Goal: Transaction & Acquisition: Book appointment/travel/reservation

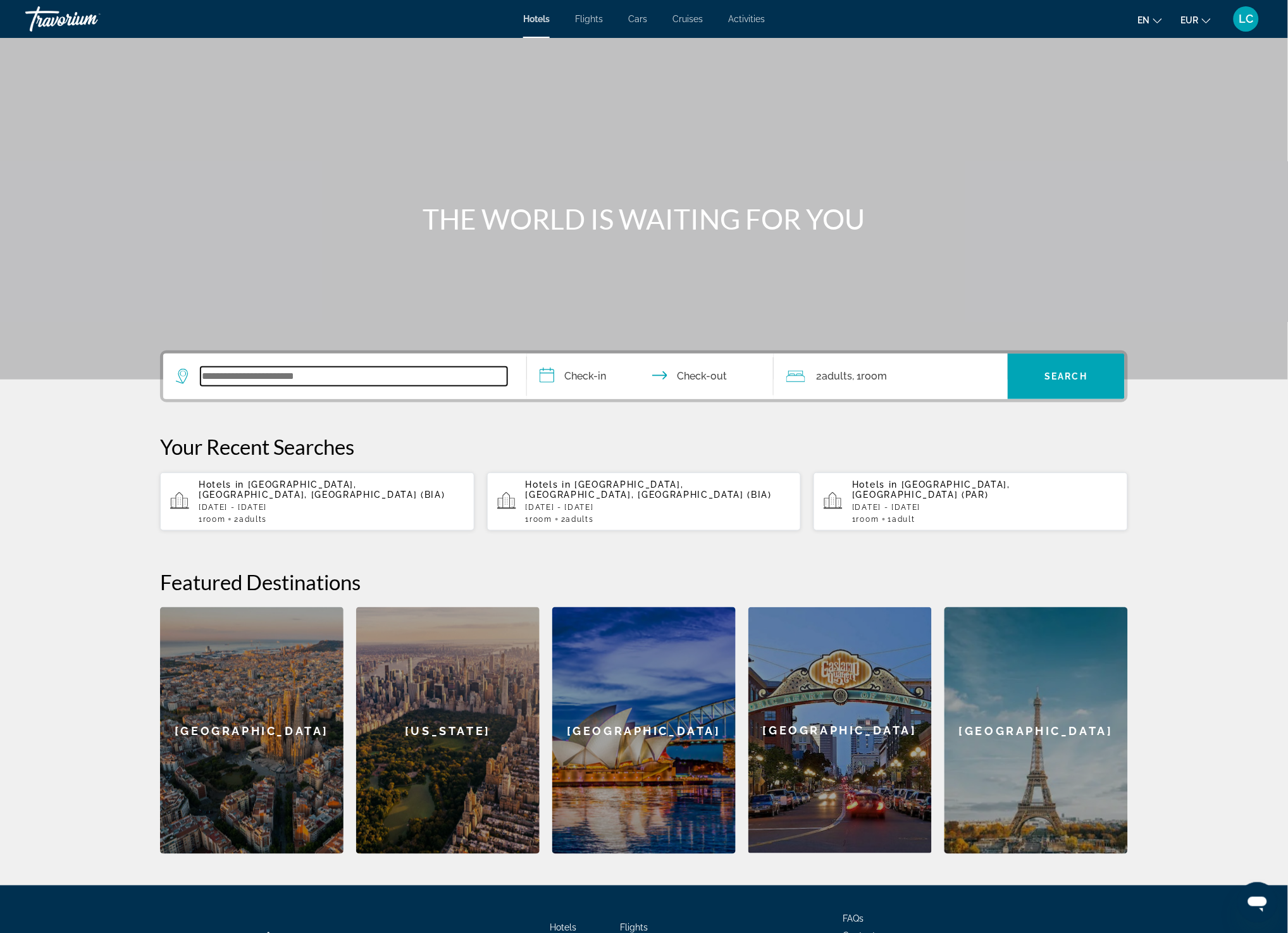
click at [314, 371] on input "Search widget" at bounding box center [354, 376] width 307 height 19
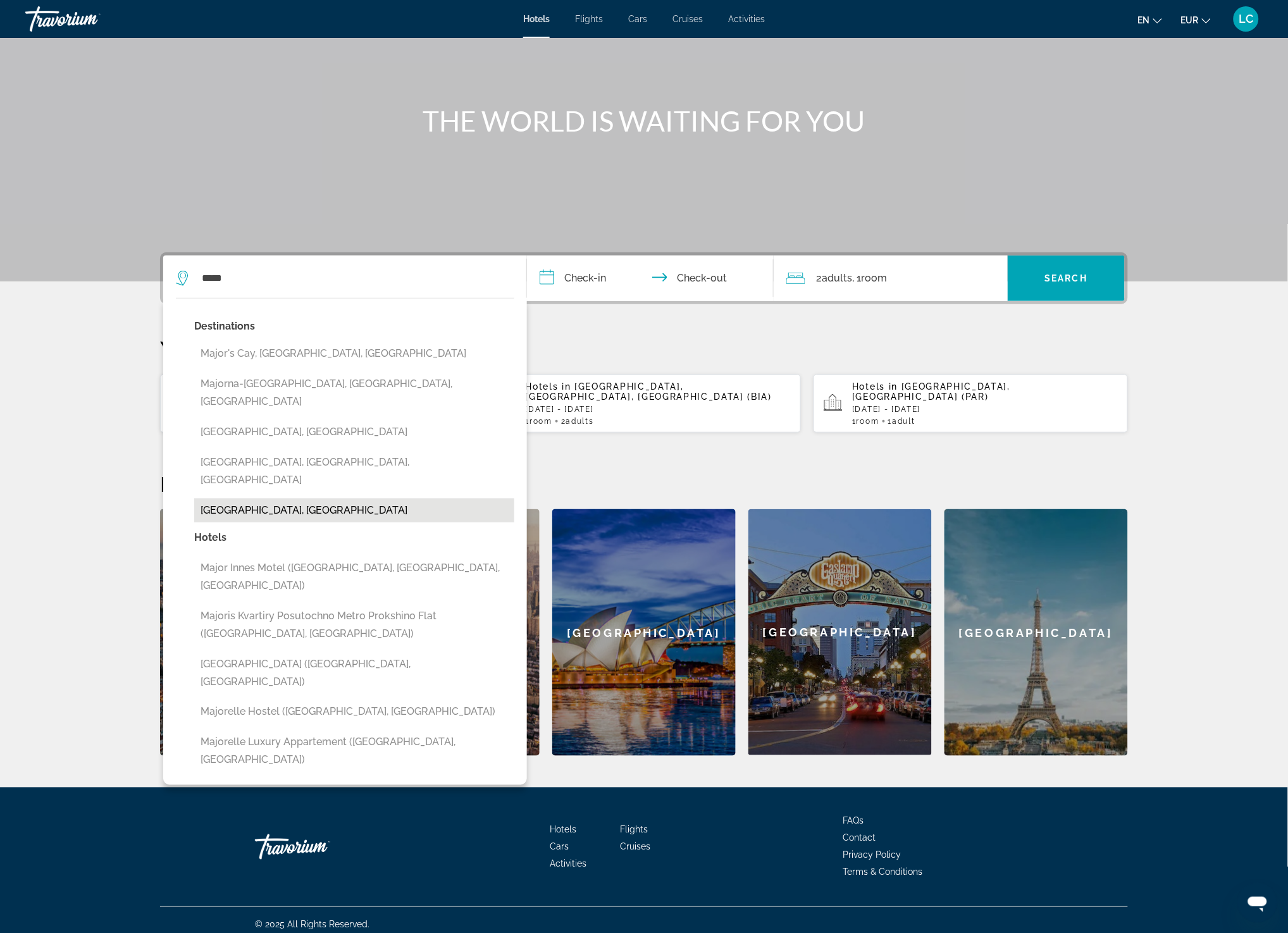
click at [237, 499] on button "[GEOGRAPHIC_DATA], [GEOGRAPHIC_DATA]" at bounding box center [354, 510] width 320 height 24
type input "**********"
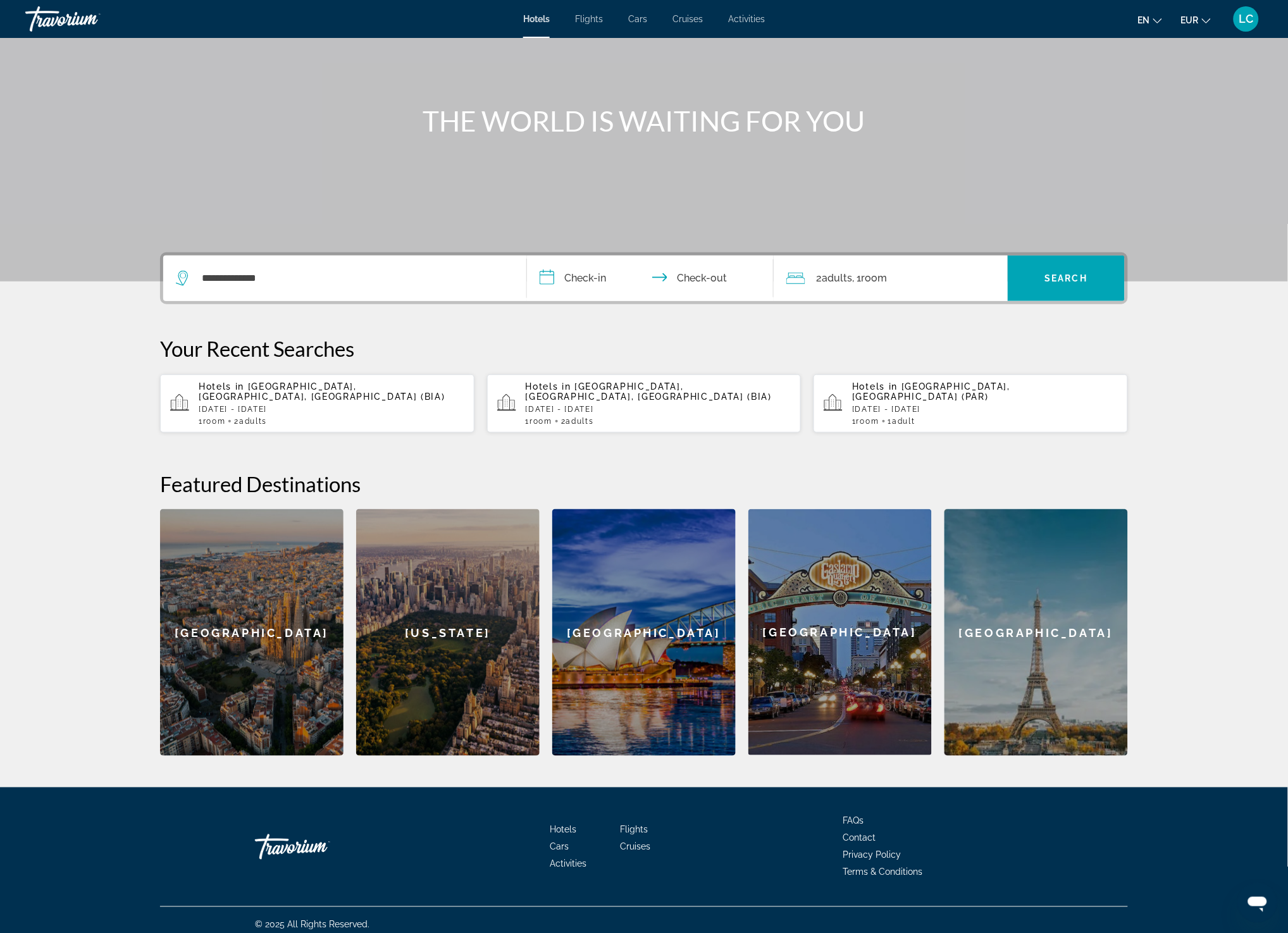
click at [588, 275] on input "**********" at bounding box center [653, 280] width 252 height 50
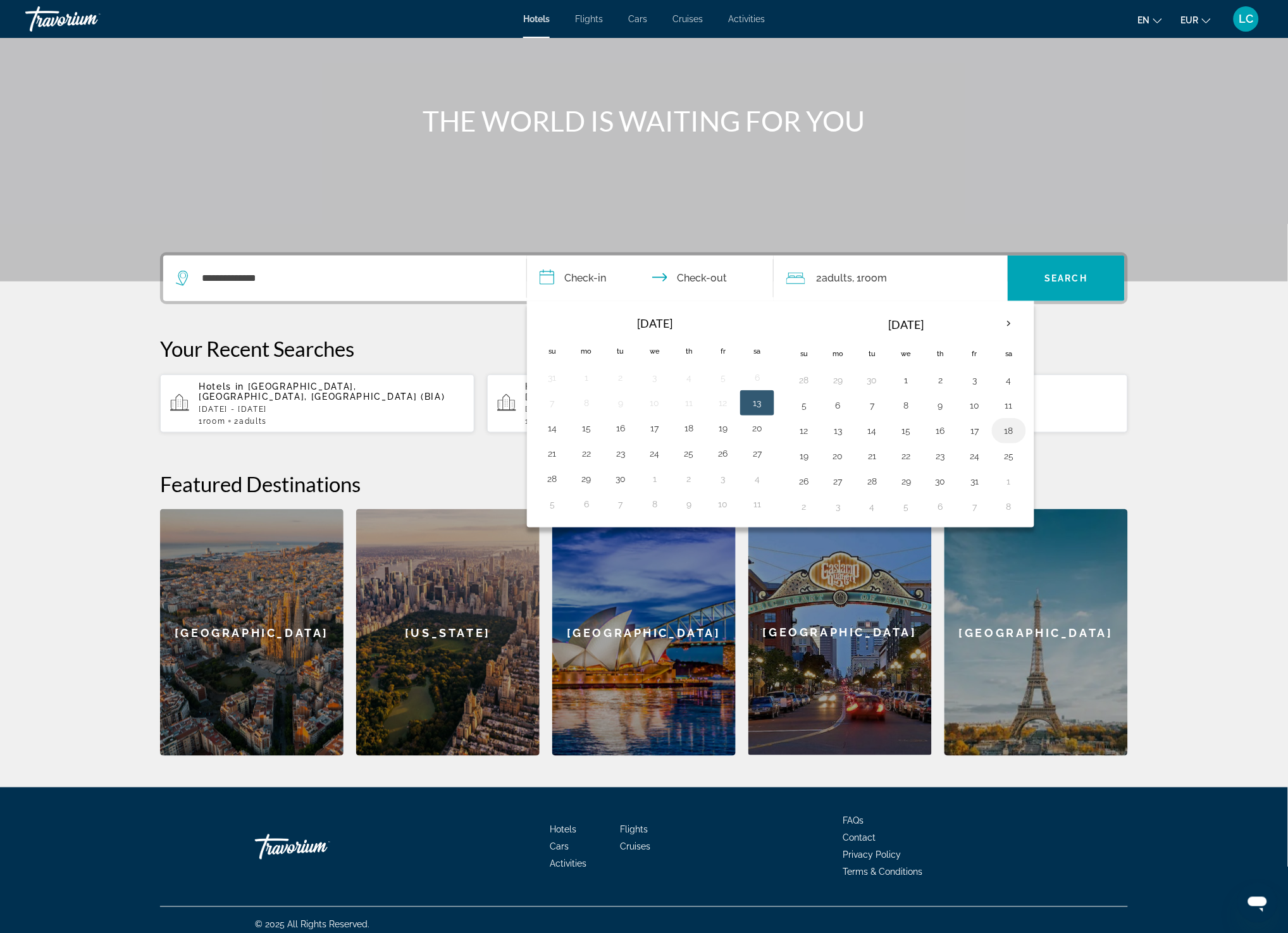
click at [1019, 438] on button "18" at bounding box center [1009, 431] width 20 height 18
click at [985, 465] on button "24" at bounding box center [975, 456] width 20 height 18
type input "**********"
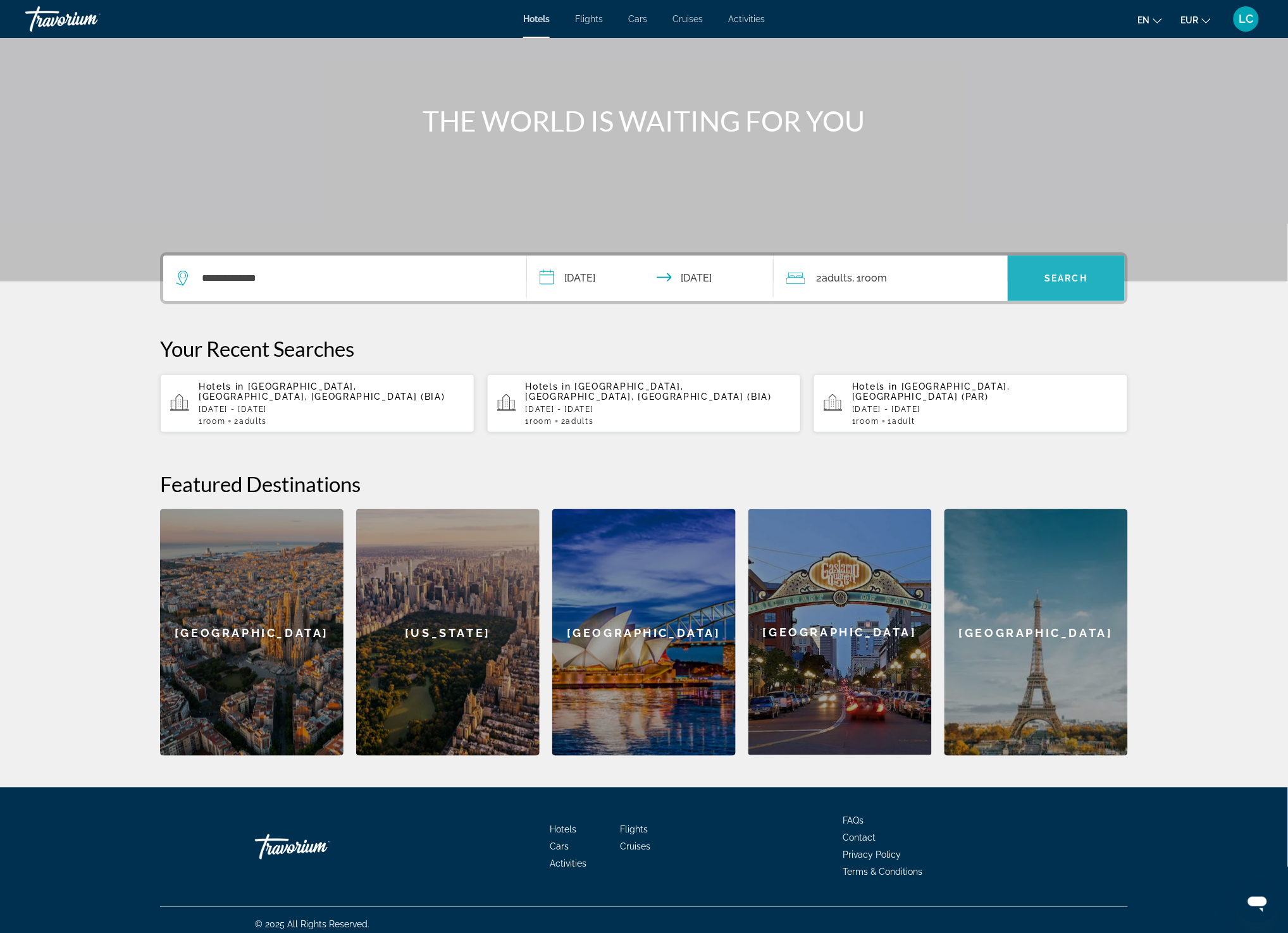
click at [1063, 292] on span "Search widget" at bounding box center [1066, 278] width 117 height 31
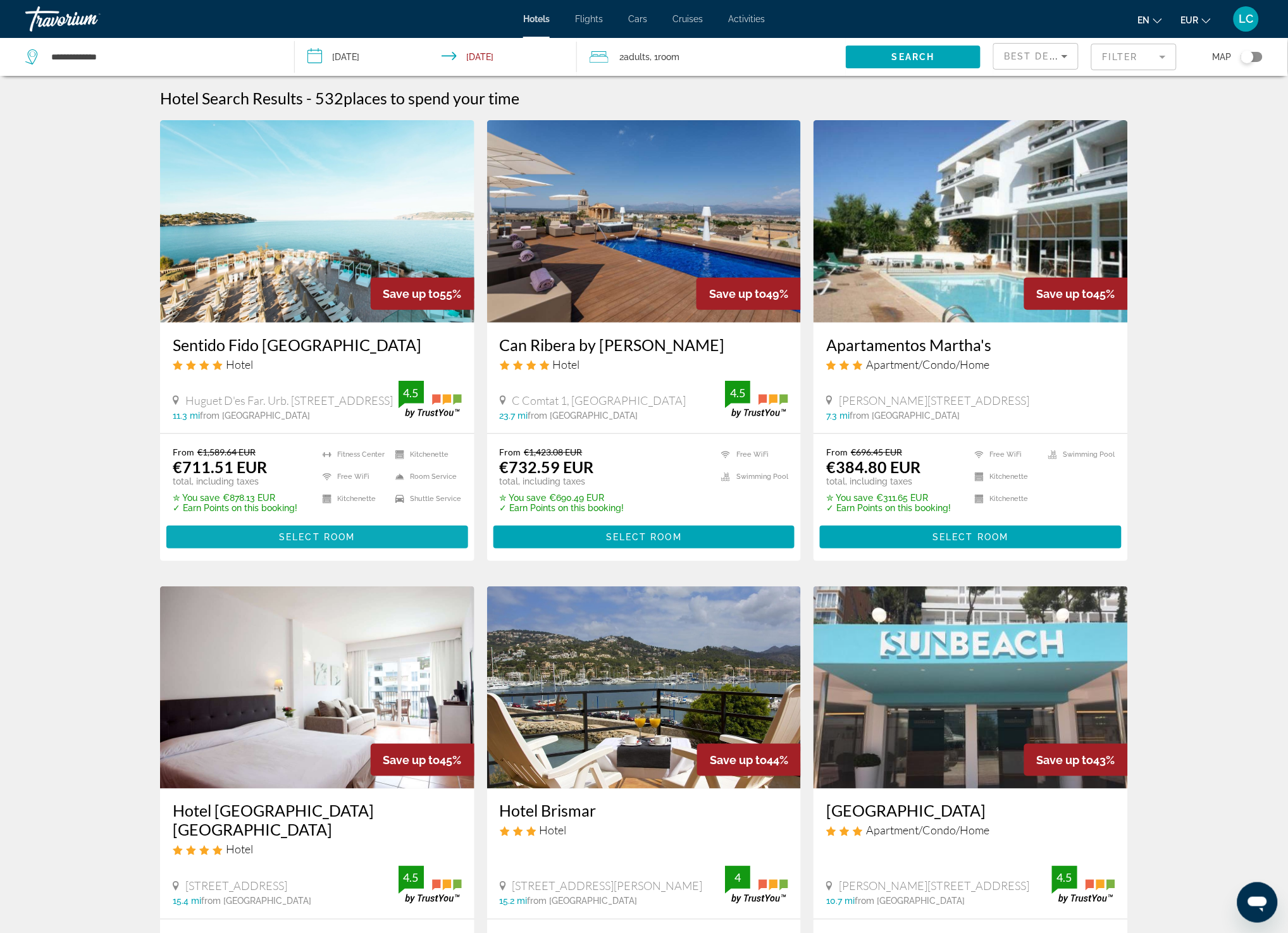
click at [371, 540] on span "Main content" at bounding box center [316, 537] width 301 height 31
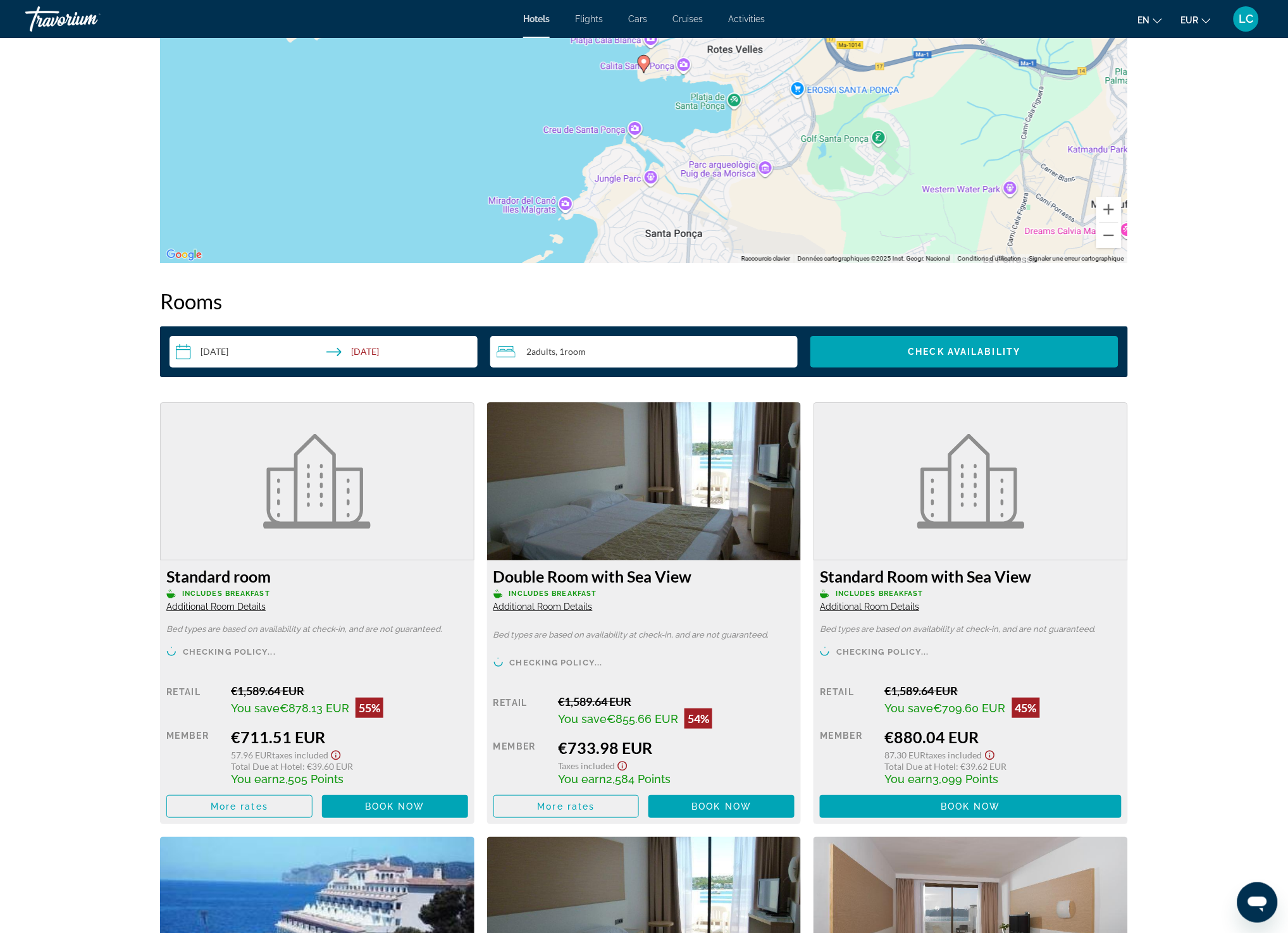
scroll to position [1392, 0]
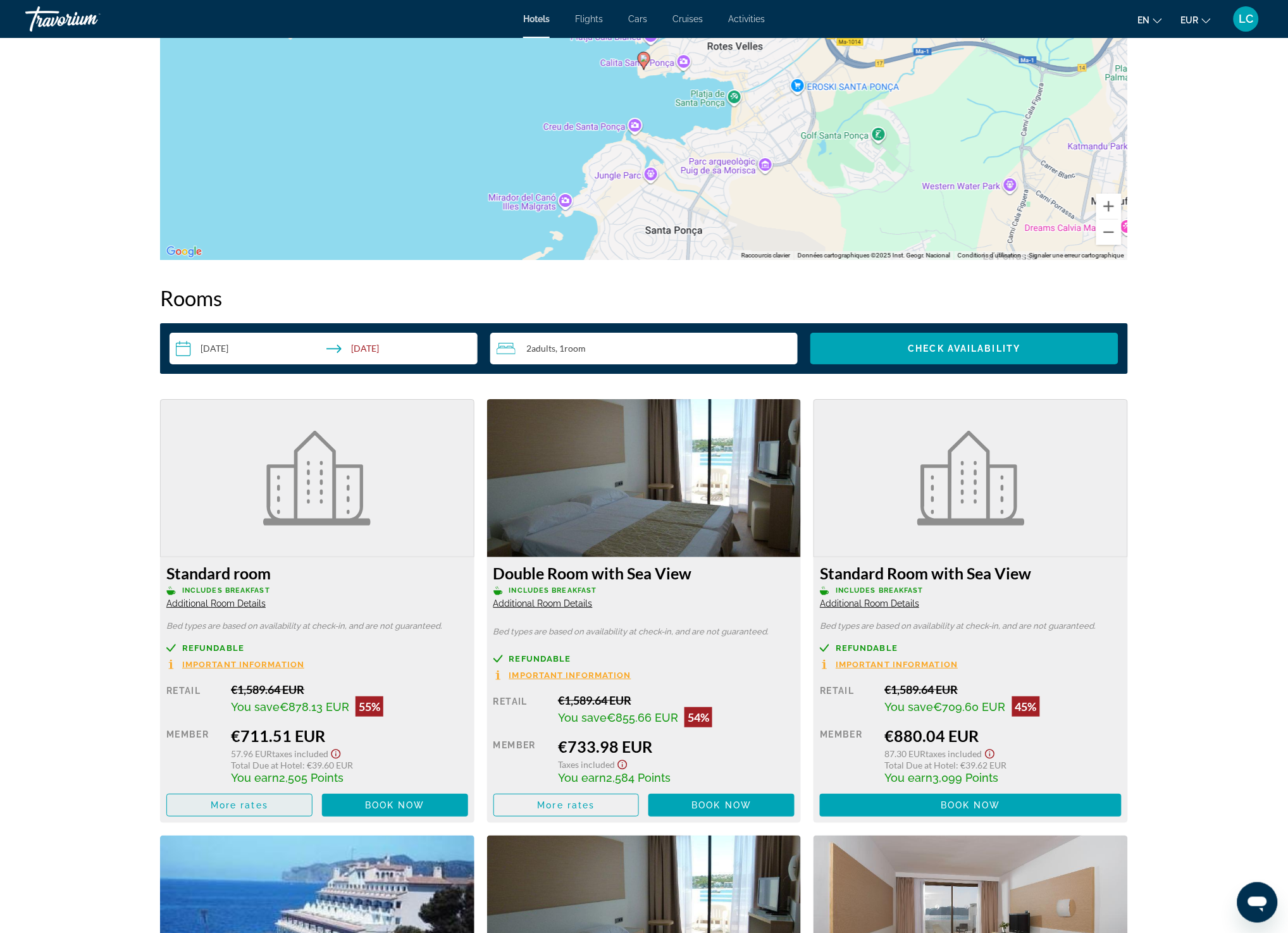
click at [229, 808] on span "More rates" at bounding box center [240, 805] width 58 height 10
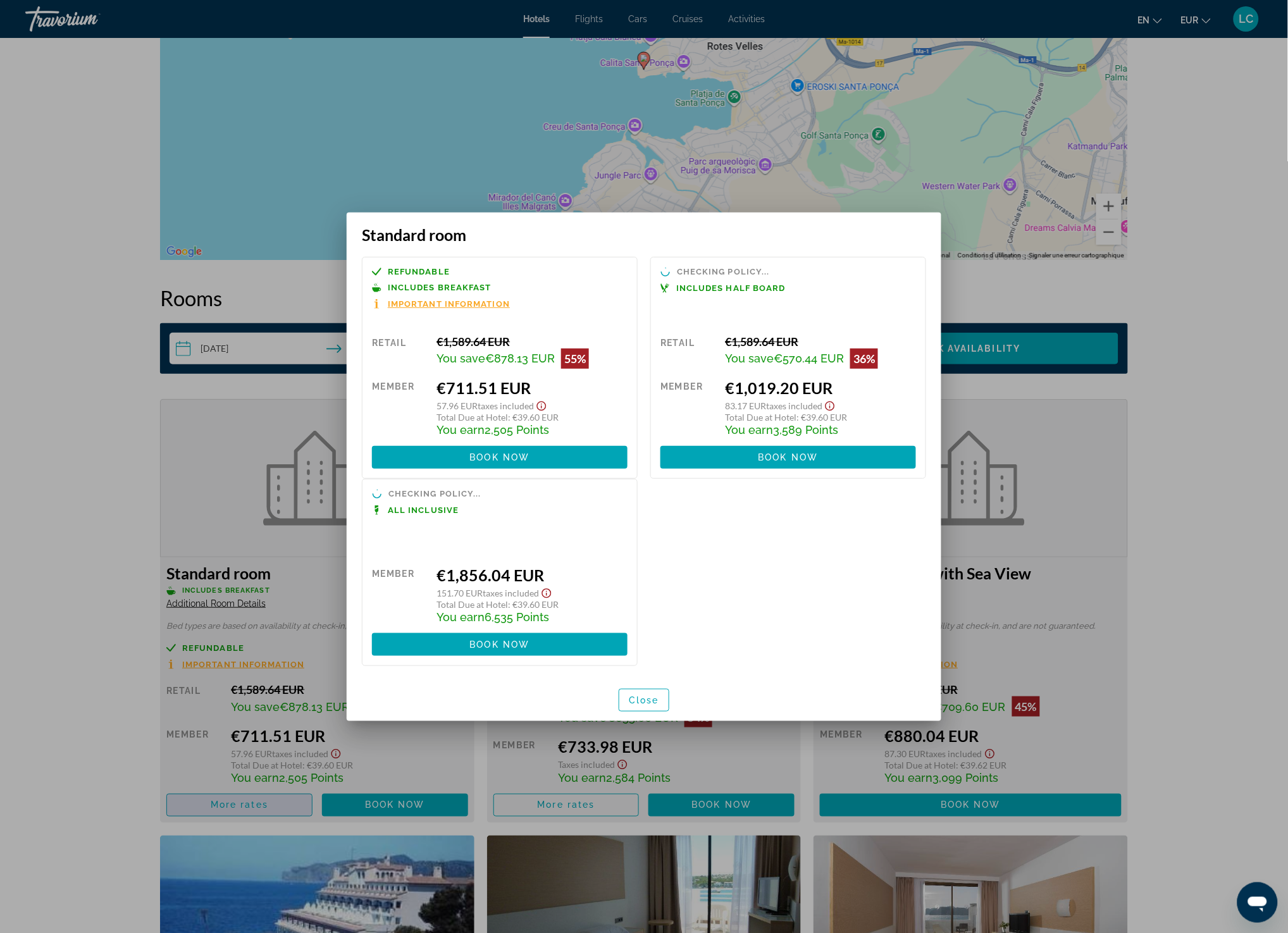
scroll to position [0, 0]
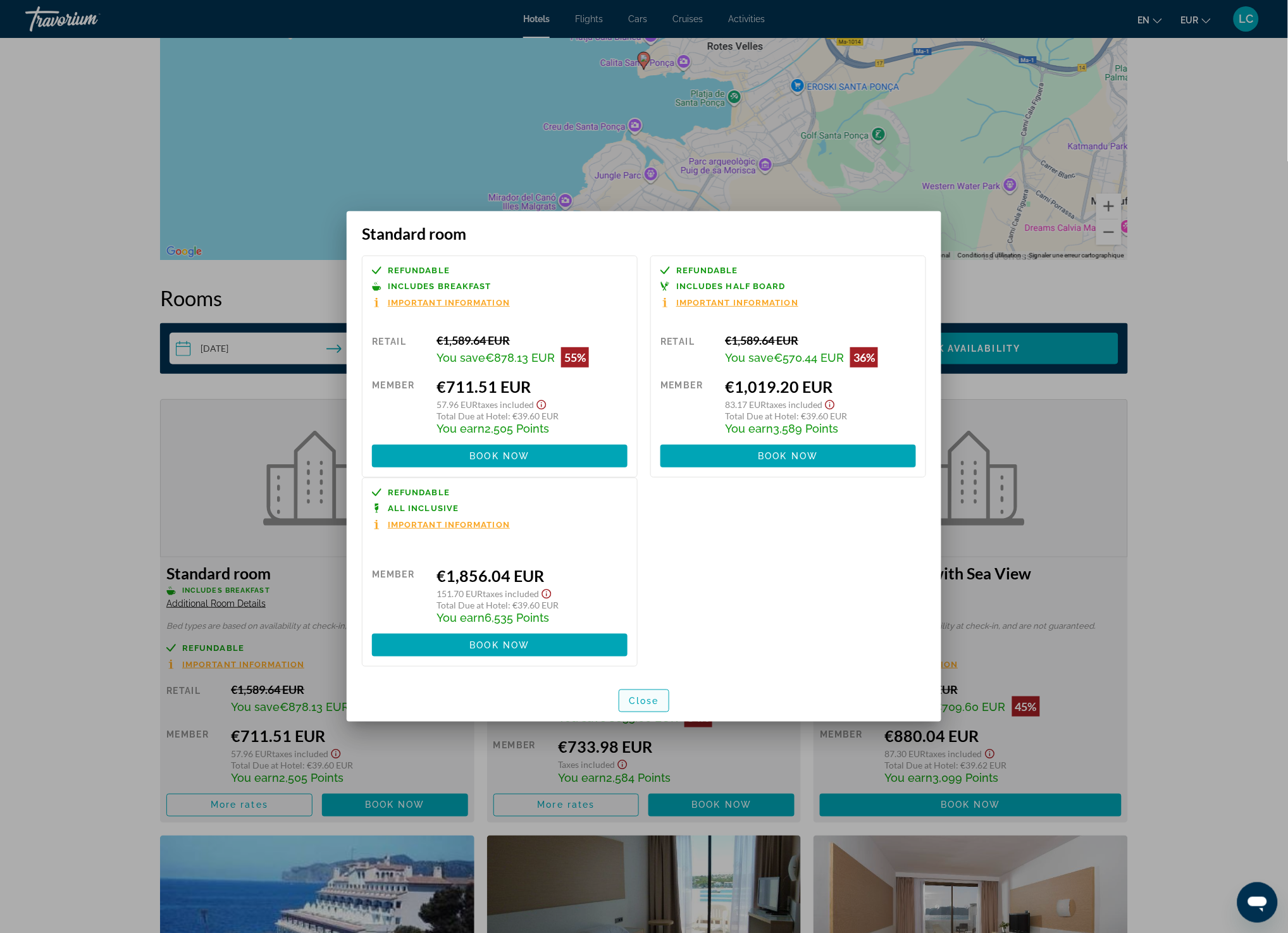
click at [640, 704] on span "Close" at bounding box center [644, 701] width 31 height 10
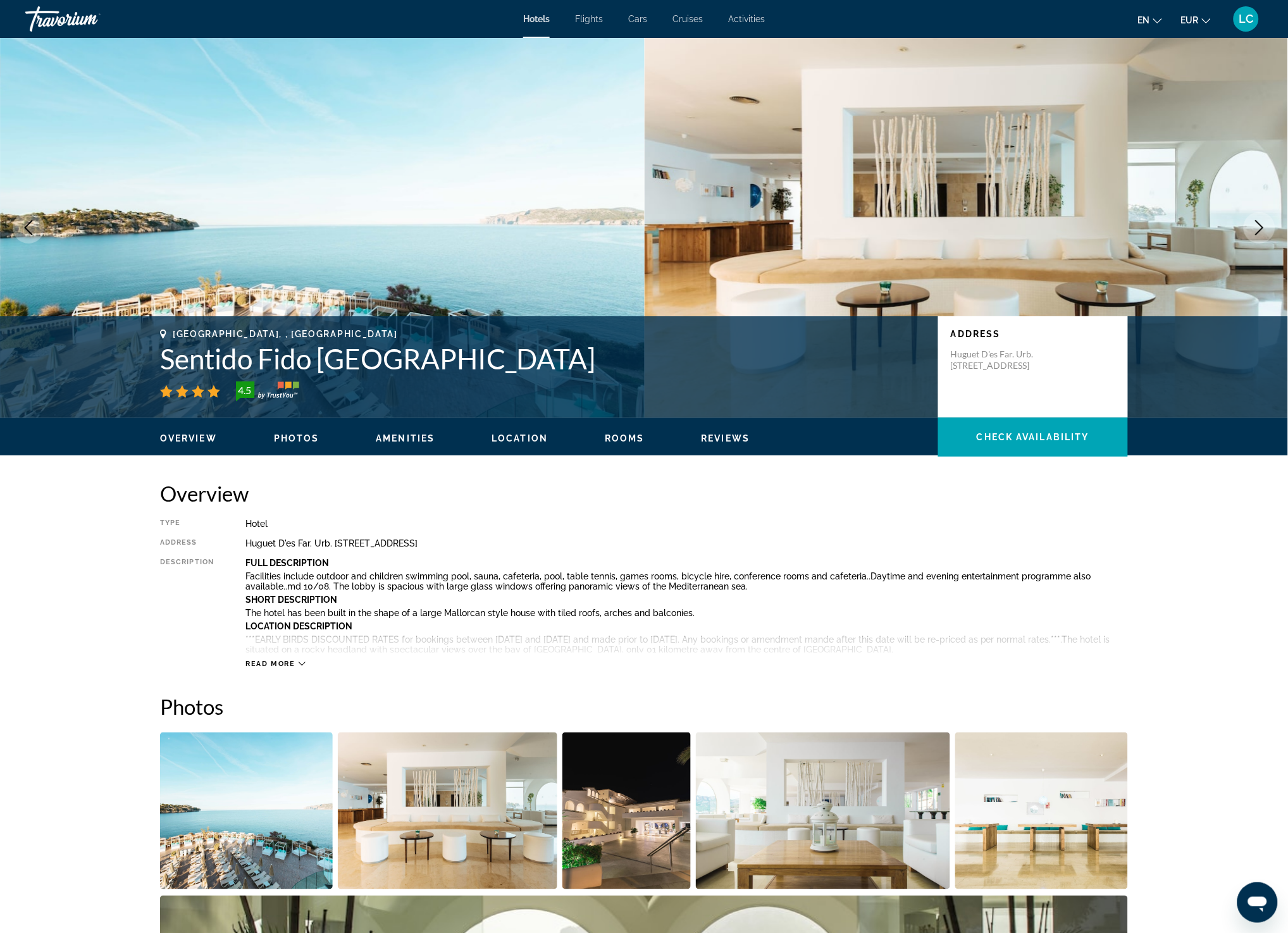
drag, startPoint x: 167, startPoint y: 355, endPoint x: 650, endPoint y: 364, distance: 483.1
click at [650, 364] on h1 "Sentido Fido [GEOGRAPHIC_DATA]" at bounding box center [542, 359] width 765 height 33
copy h1 "Sentido Fido [GEOGRAPHIC_DATA]"
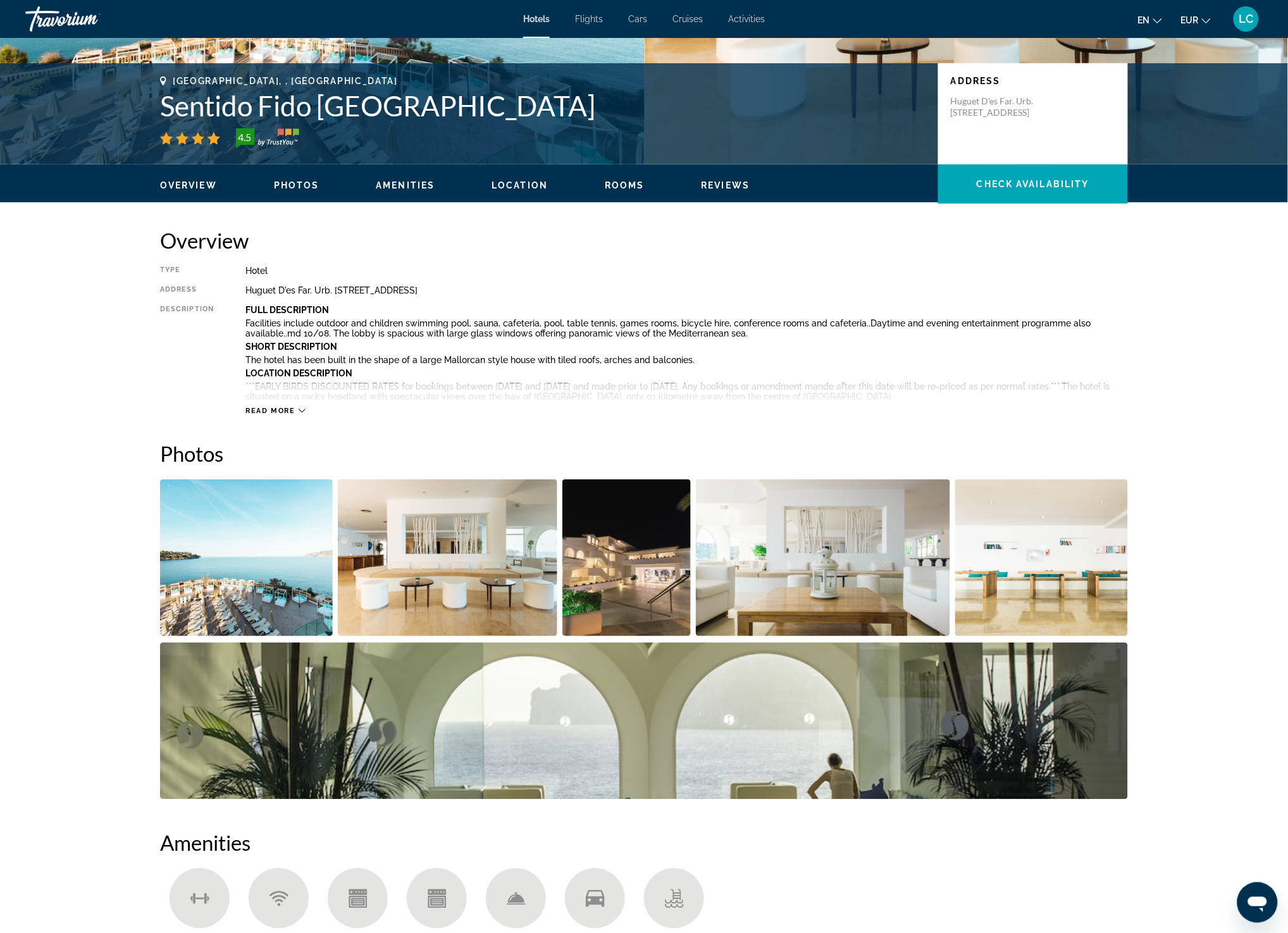
scroll to position [380, 0]
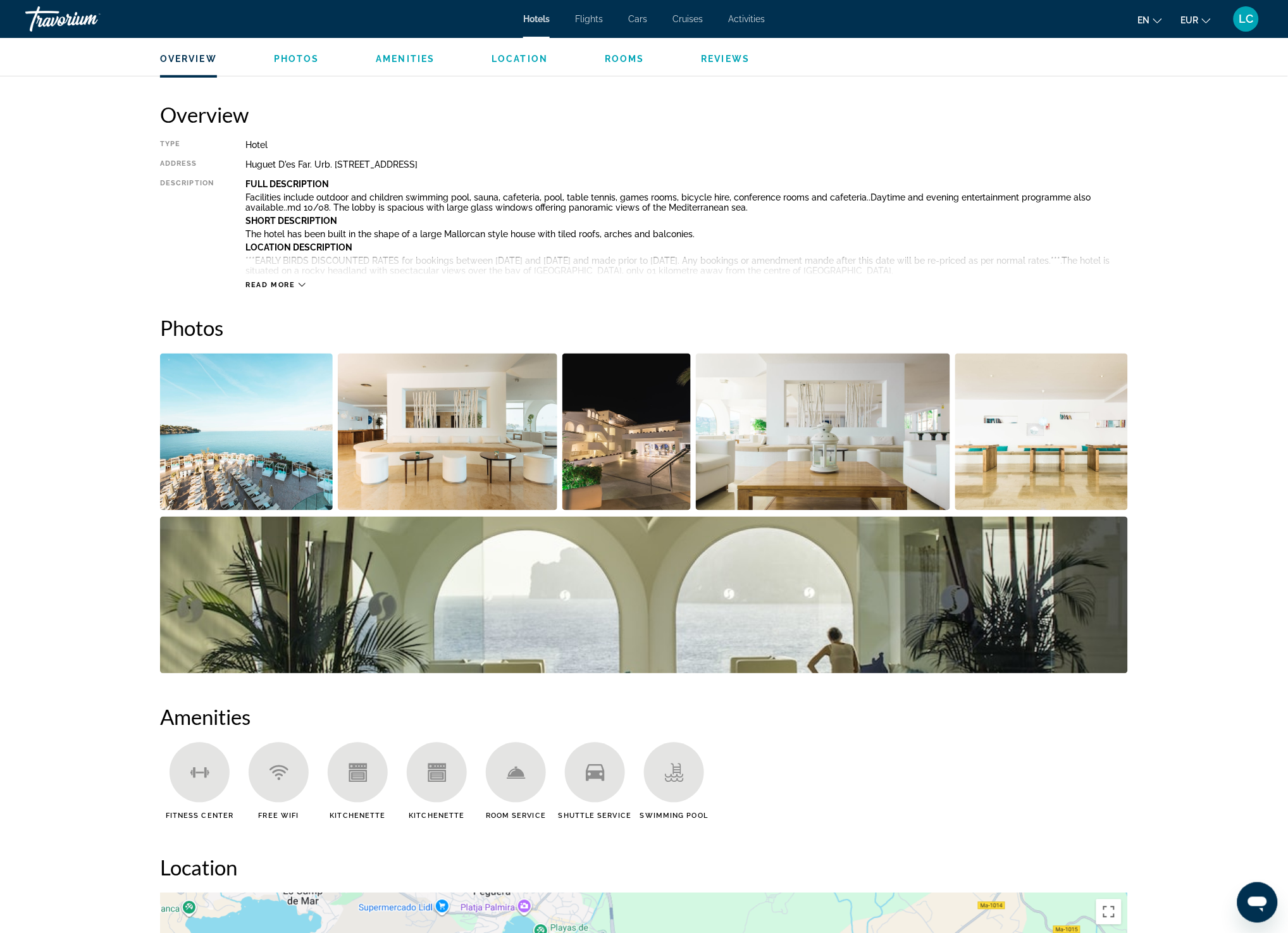
click at [225, 421] on img "Open full-screen image slider" at bounding box center [246, 432] width 173 height 157
